Goal: Navigation & Orientation: Find specific page/section

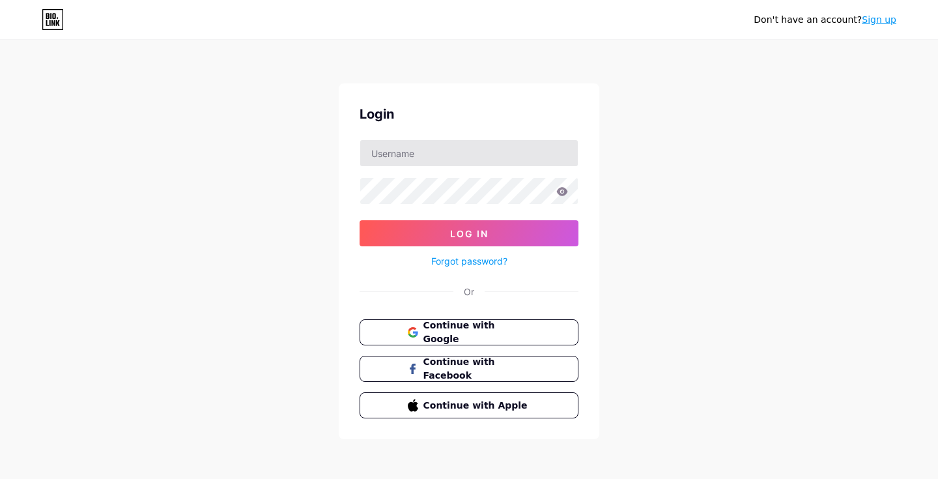
click at [496, 151] on input "text" at bounding box center [469, 153] width 218 height 26
type input "davoliver"
click at [469, 233] on button "Log In" at bounding box center [469, 233] width 219 height 26
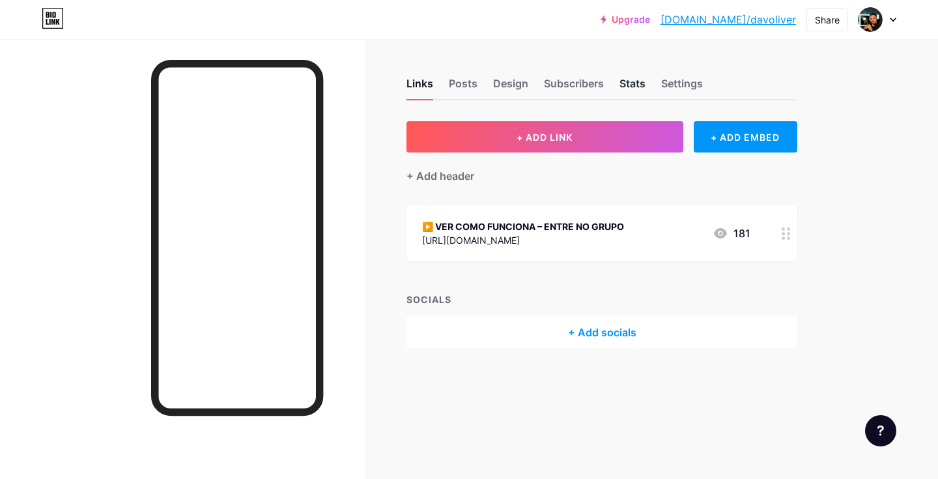
click at [635, 83] on div "Stats" at bounding box center [633, 87] width 26 height 23
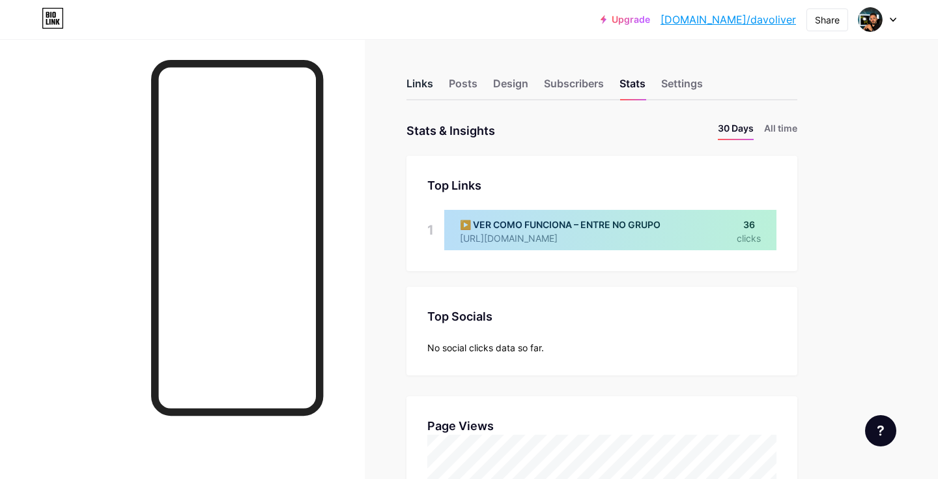
click at [418, 91] on div "Links" at bounding box center [420, 87] width 27 height 23
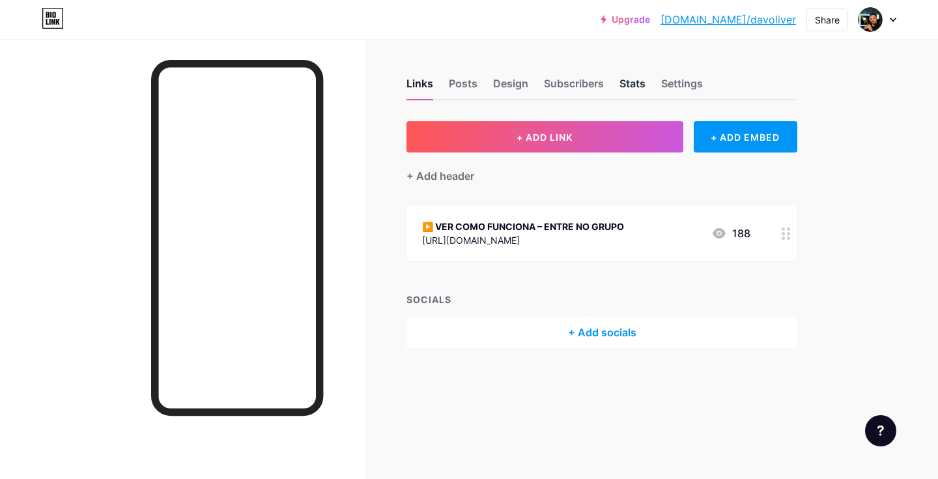
click at [631, 80] on div "Stats" at bounding box center [633, 87] width 26 height 23
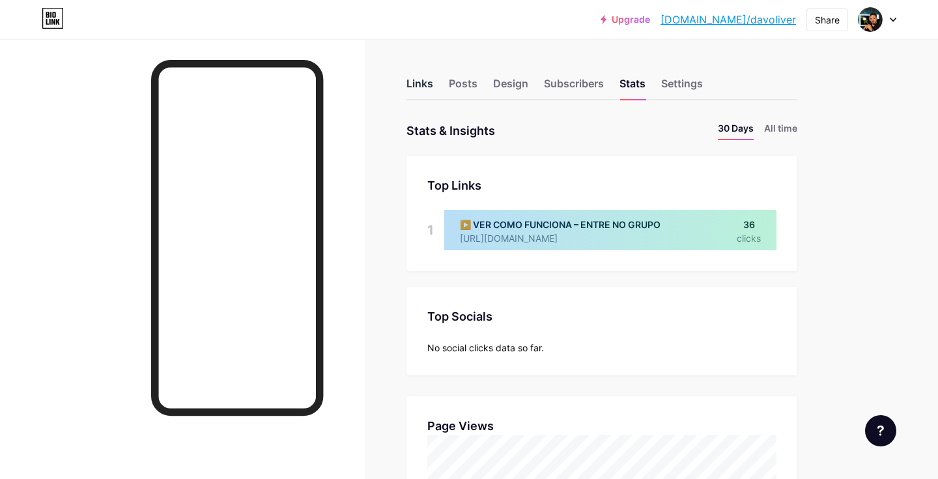
click at [433, 83] on div "Links" at bounding box center [420, 87] width 27 height 23
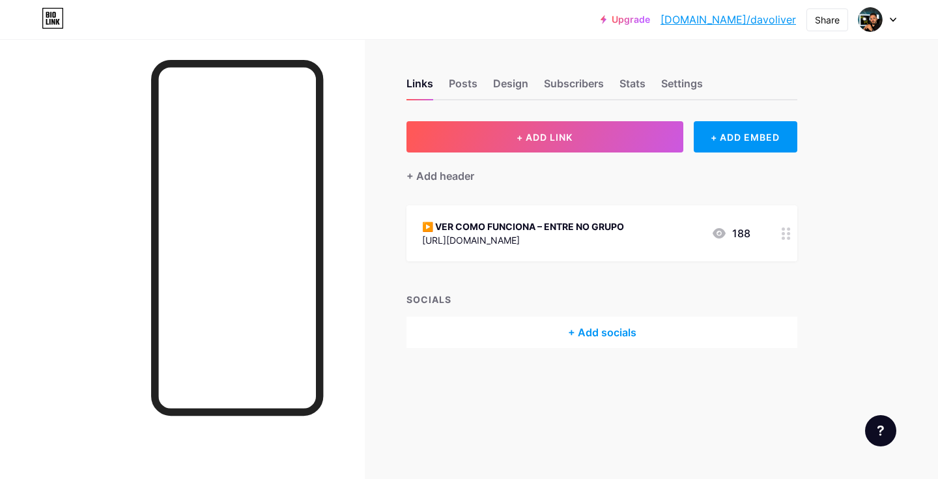
click at [549, 253] on div "▶️ VER COMO FUNCIONA – ENTRE NO GRUPO [URL][DOMAIN_NAME] 188" at bounding box center [602, 233] width 391 height 56
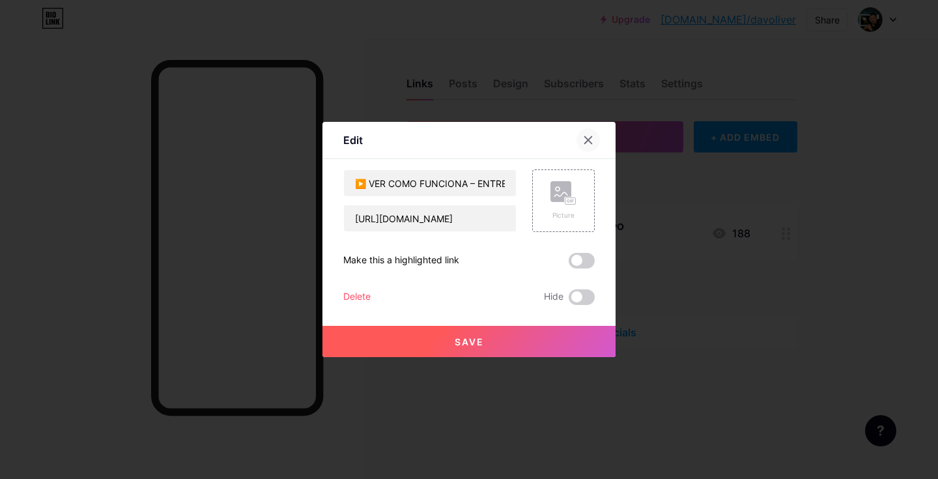
click at [592, 141] on icon at bounding box center [588, 140] width 10 height 10
